Goal: Navigation & Orientation: Find specific page/section

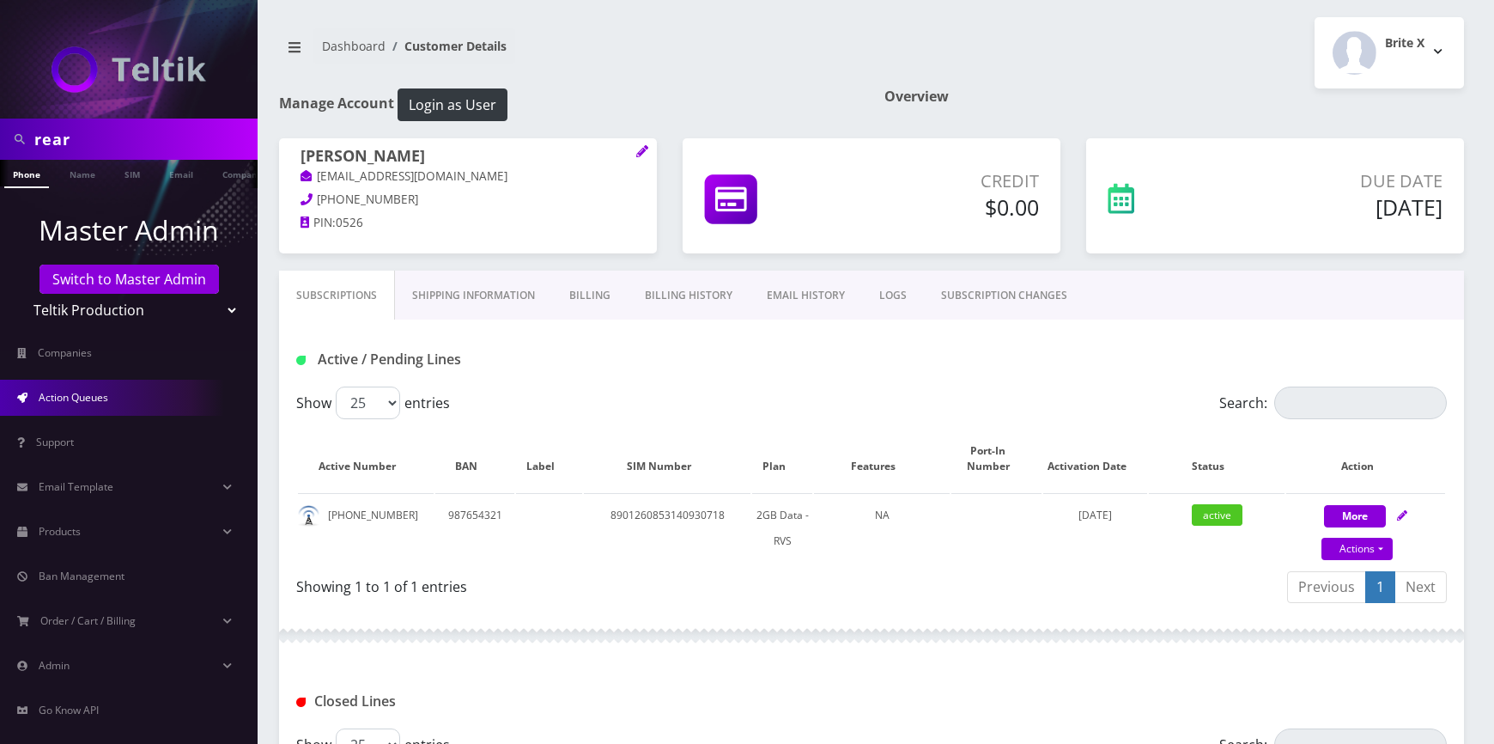
click at [93, 398] on span "Action Queues" at bounding box center [74, 397] width 70 height 15
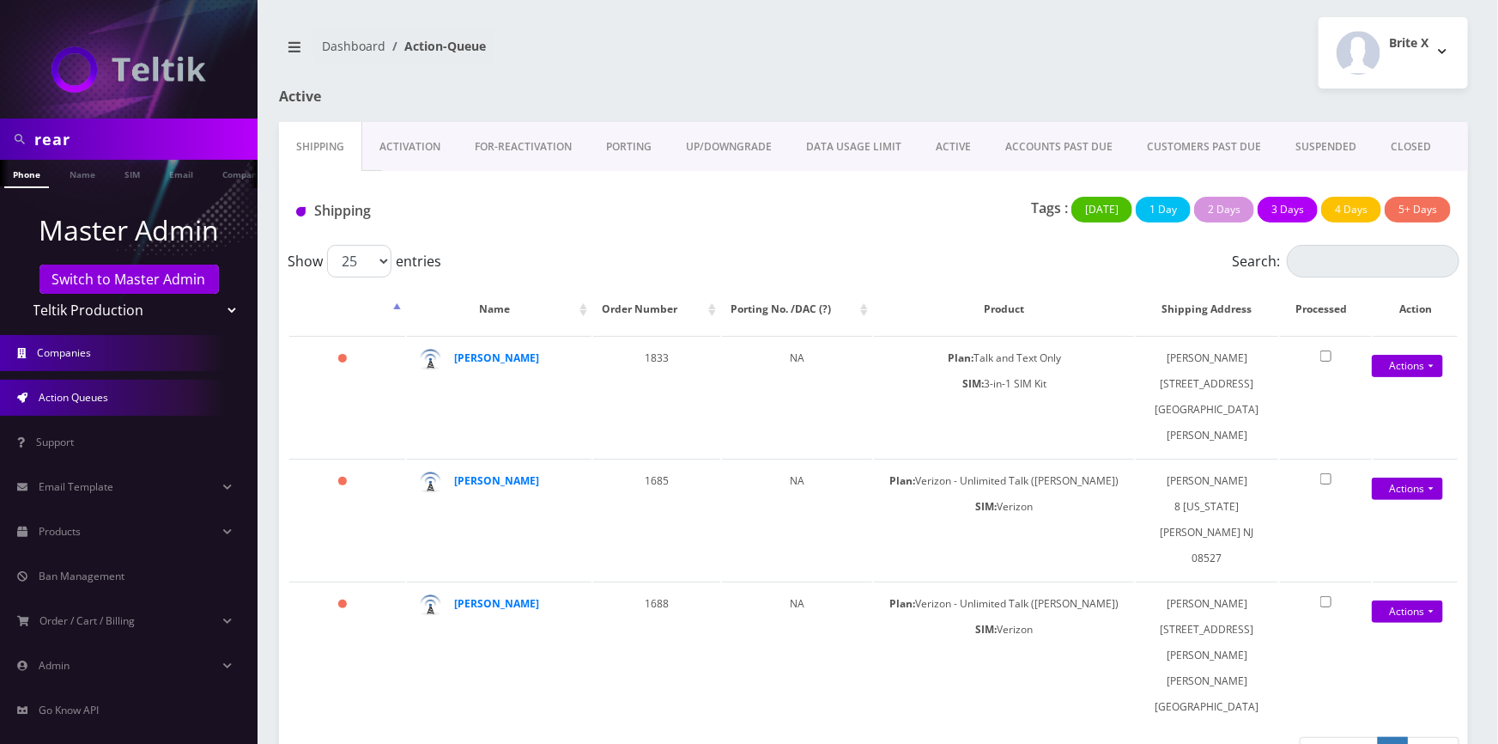
drag, startPoint x: 91, startPoint y: 364, endPoint x: 95, endPoint y: 355, distance: 10.4
click at [91, 363] on link "Companies" at bounding box center [129, 353] width 258 height 36
